Goal: Task Accomplishment & Management: Manage account settings

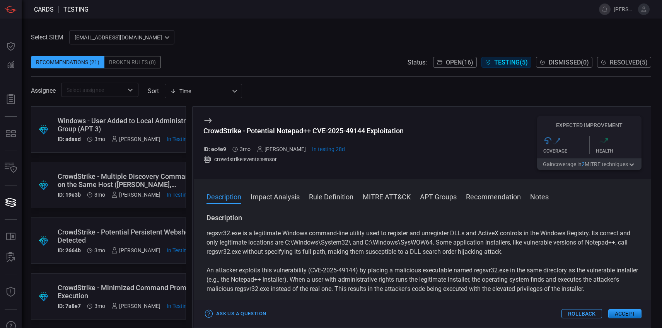
click at [467, 57] on button "Open ( 16 )" at bounding box center [455, 62] width 44 height 11
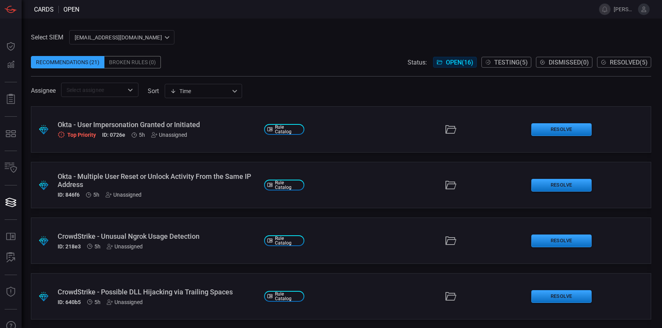
click at [142, 124] on div "Okta - User Impersonation Granted or Initiated" at bounding box center [158, 125] width 200 height 8
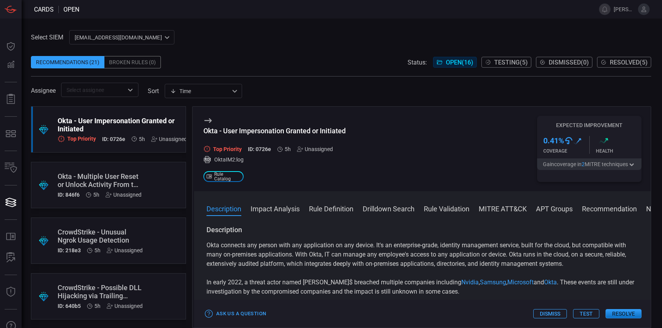
click at [209, 150] on icon at bounding box center [206, 148] width 7 height 7
click at [309, 149] on div "Unassigned" at bounding box center [315, 149] width 36 height 6
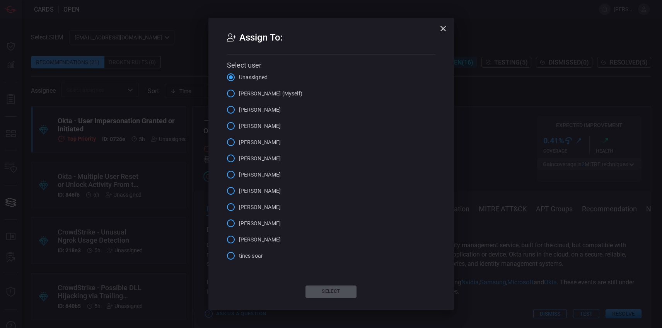
click at [253, 95] on span "[PERSON_NAME] (Myself)" at bounding box center [270, 94] width 63 height 8
click at [239, 95] on input "[PERSON_NAME] (Myself)" at bounding box center [231, 93] width 16 height 16
click at [331, 288] on button "Select" at bounding box center [330, 292] width 51 height 12
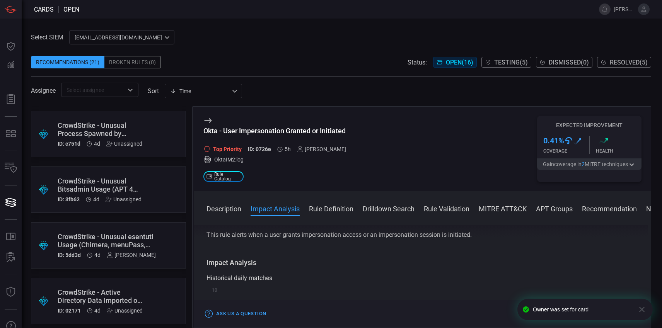
scroll to position [367, 0]
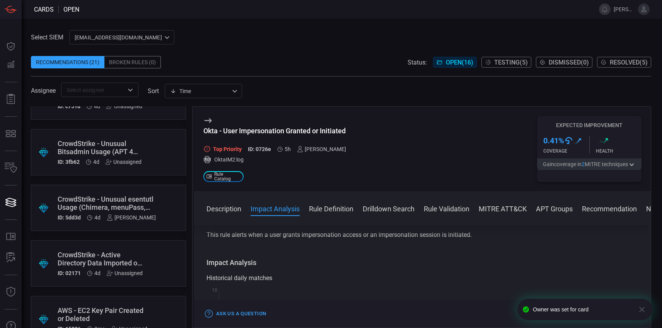
click at [131, 201] on div "CrowdStrike - Unusual esentutl Usage (Chimera, menuPass, TA551)" at bounding box center [107, 203] width 98 height 16
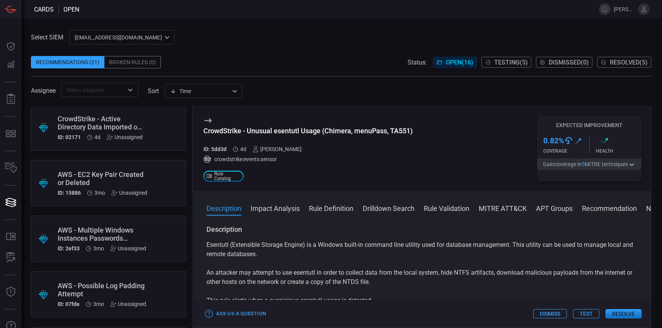
scroll to position [499, 0]
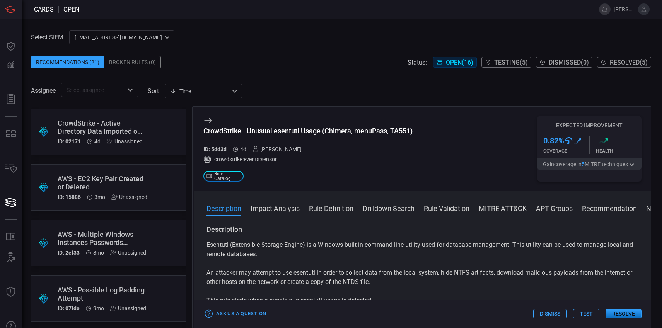
click at [103, 132] on div "CrowdStrike - Active Directory Data Imported or Exported Using csvde.exe (APT 1…" at bounding box center [100, 127] width 85 height 16
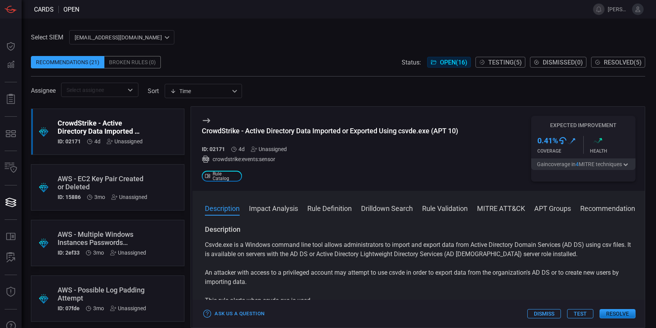
click at [275, 148] on div "Unassigned" at bounding box center [269, 149] width 36 height 6
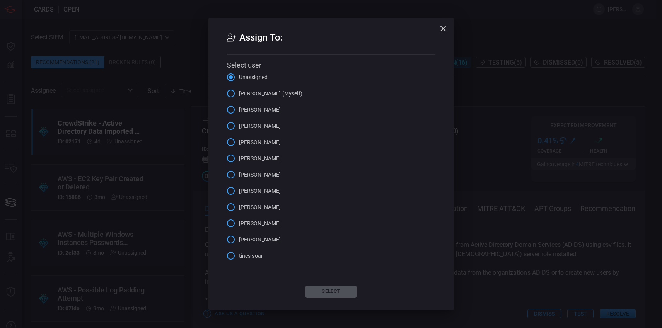
click at [252, 96] on span "[PERSON_NAME] (Myself)" at bounding box center [270, 94] width 63 height 8
click at [239, 96] on input "[PERSON_NAME] (Myself)" at bounding box center [231, 93] width 16 height 16
click at [323, 288] on button "Select" at bounding box center [330, 292] width 51 height 12
